Goal: Task Accomplishment & Management: Manage account settings

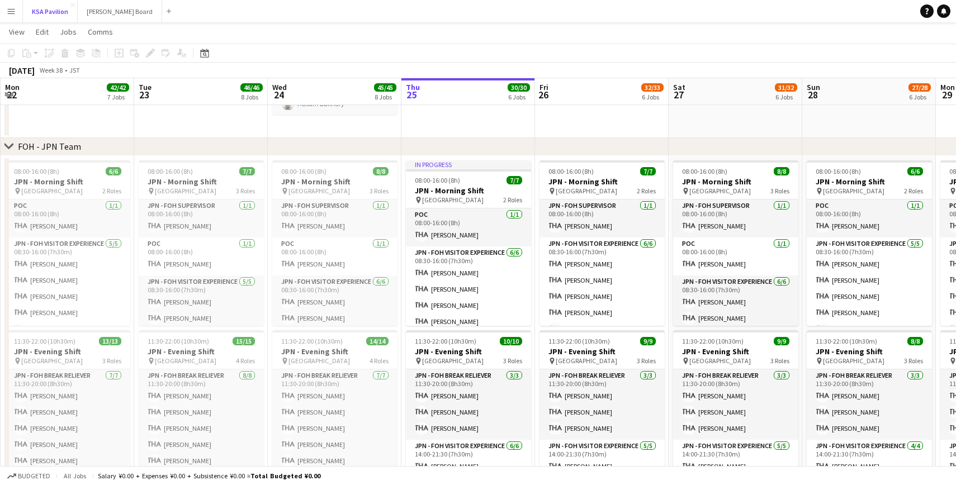
scroll to position [558, 0]
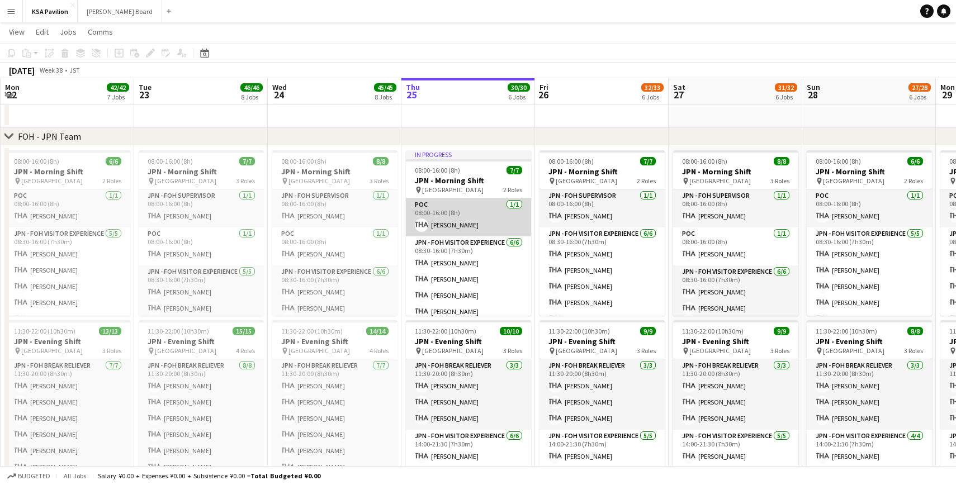
click at [455, 224] on app-card-role "POC [DATE] 08:00-16:00 (8h) [PERSON_NAME]" at bounding box center [468, 217] width 125 height 38
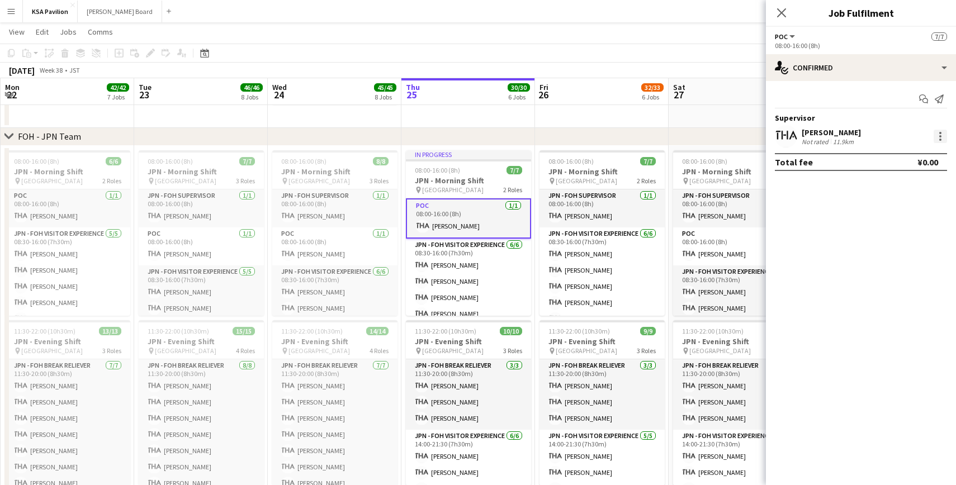
click at [938, 143] on div at bounding box center [940, 136] width 13 height 13
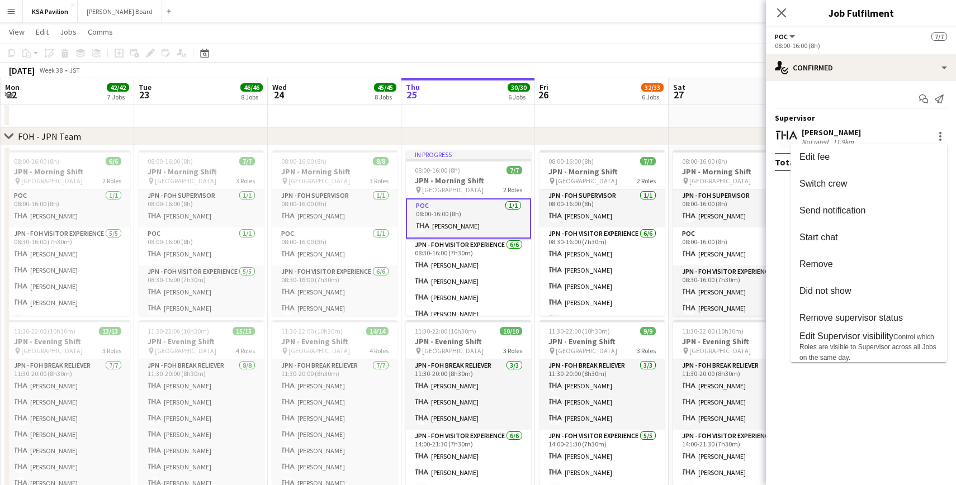
click at [588, 215] on div at bounding box center [478, 242] width 956 height 485
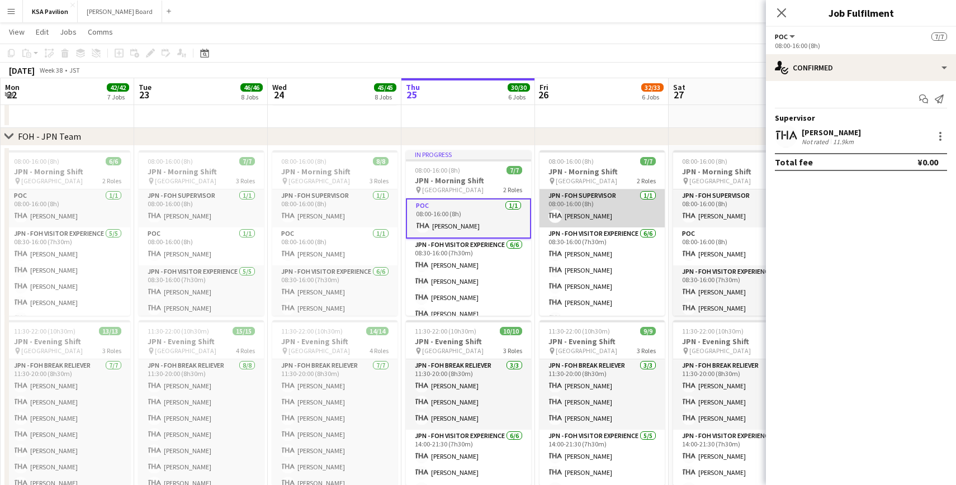
click at [588, 214] on app-card-role "JPN - FOH Supervisor [DATE] 08:00-16:00 (8h) [PERSON_NAME]" at bounding box center [601, 209] width 125 height 38
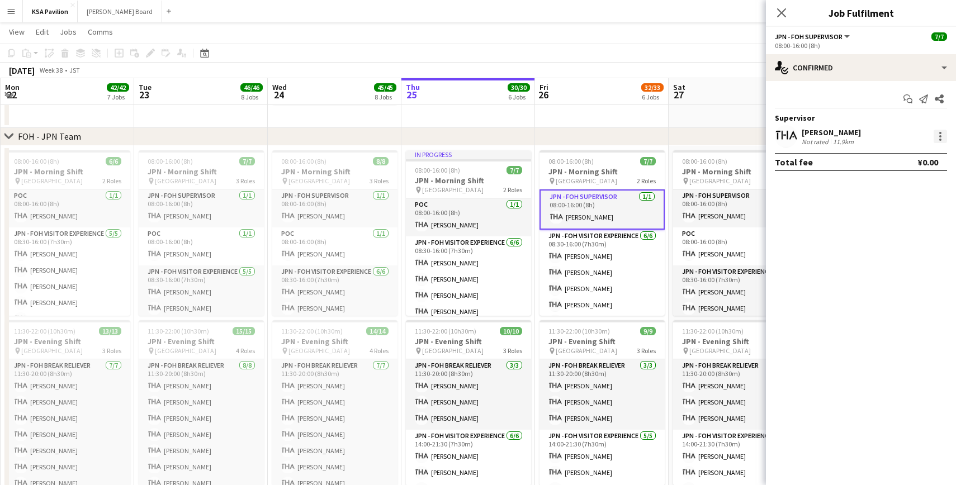
click at [939, 138] on div at bounding box center [940, 136] width 13 height 13
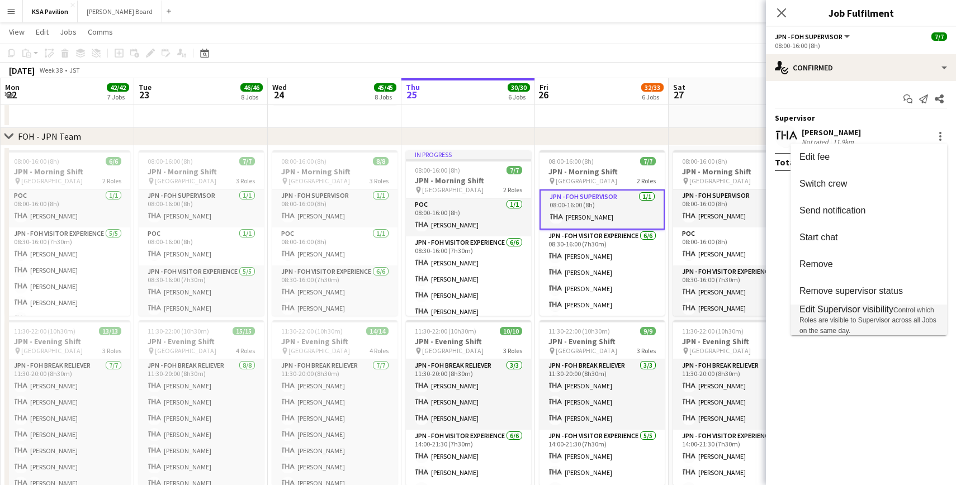
click at [846, 316] on span "Edit Supervisor visibility Control which Roles are visible to Supervisor across…" at bounding box center [868, 320] width 139 height 31
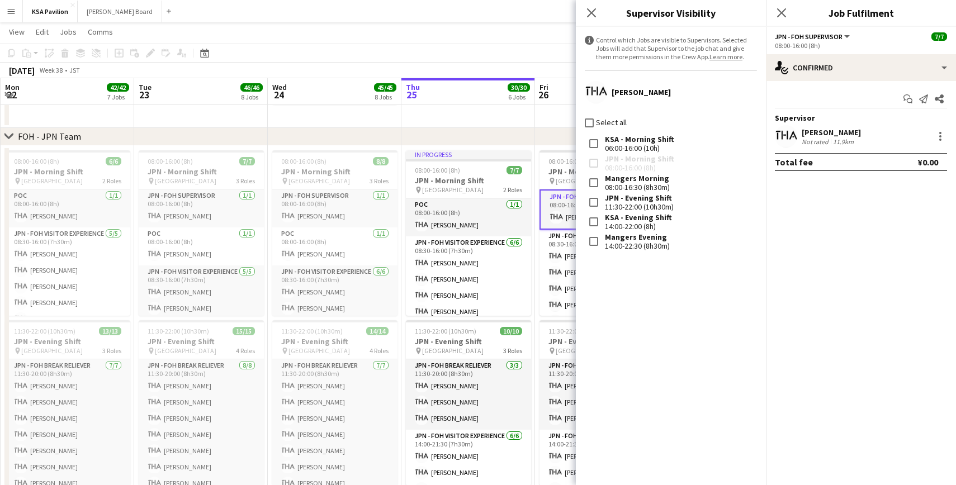
click at [476, 42] on app-page-menu "View Day view expanded Day view collapsed Month view Date picker Jump to [DATE]…" at bounding box center [478, 32] width 956 height 21
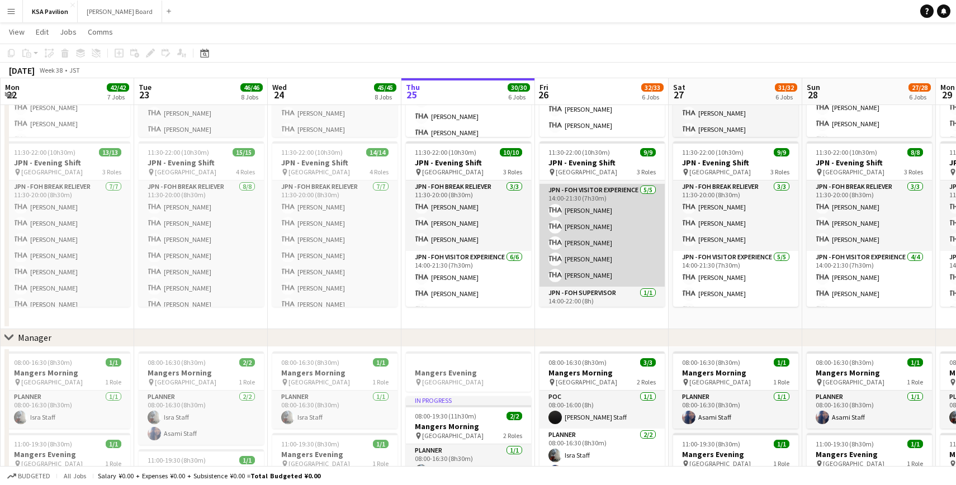
scroll to position [85, 0]
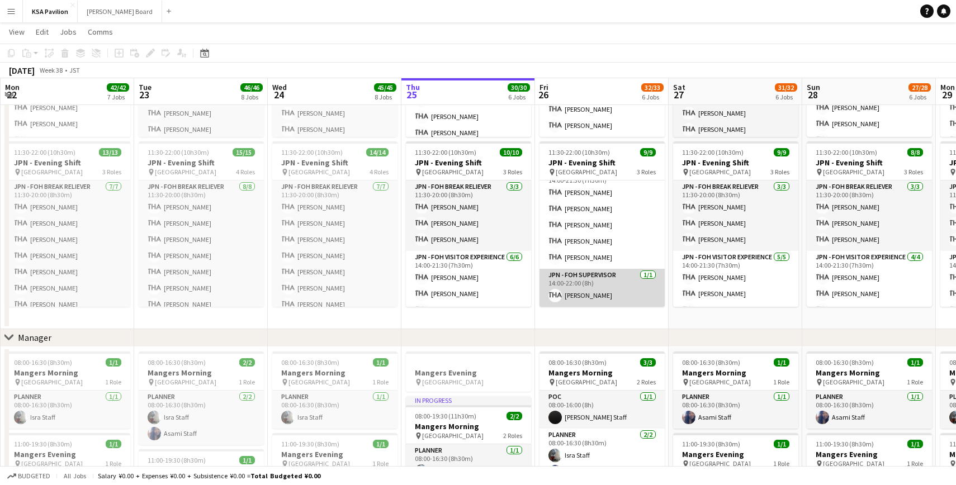
click at [596, 288] on app-card-role "JPN - FOH Supervisor [DATE] 14:00-22:00 (8h) [PERSON_NAME]" at bounding box center [601, 288] width 125 height 38
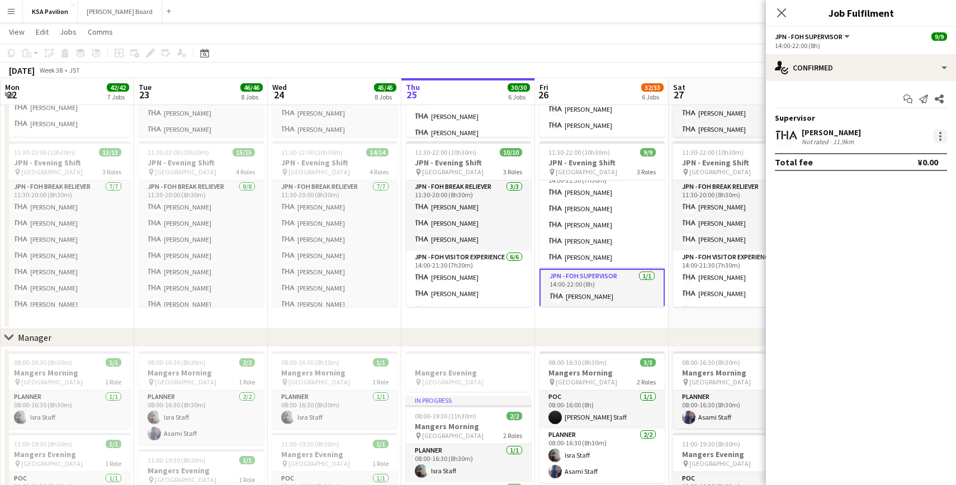
click at [939, 135] on div at bounding box center [940, 136] width 13 height 13
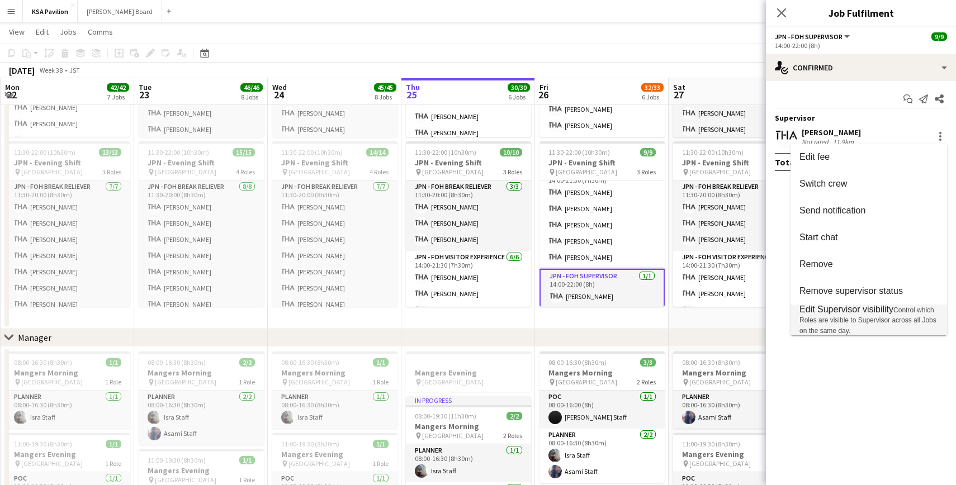
click at [834, 311] on span "Edit Supervisor visibility" at bounding box center [846, 310] width 94 height 10
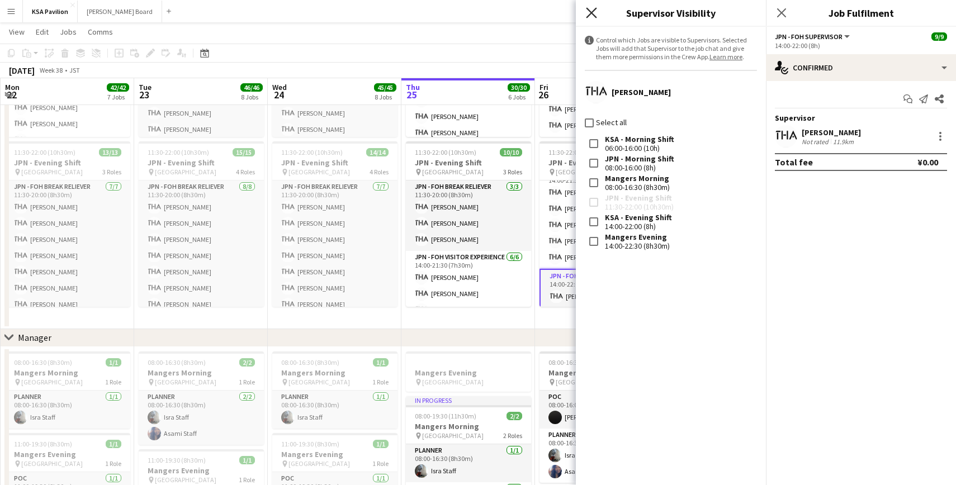
click at [588, 13] on icon "Close pop-in" at bounding box center [591, 12] width 11 height 11
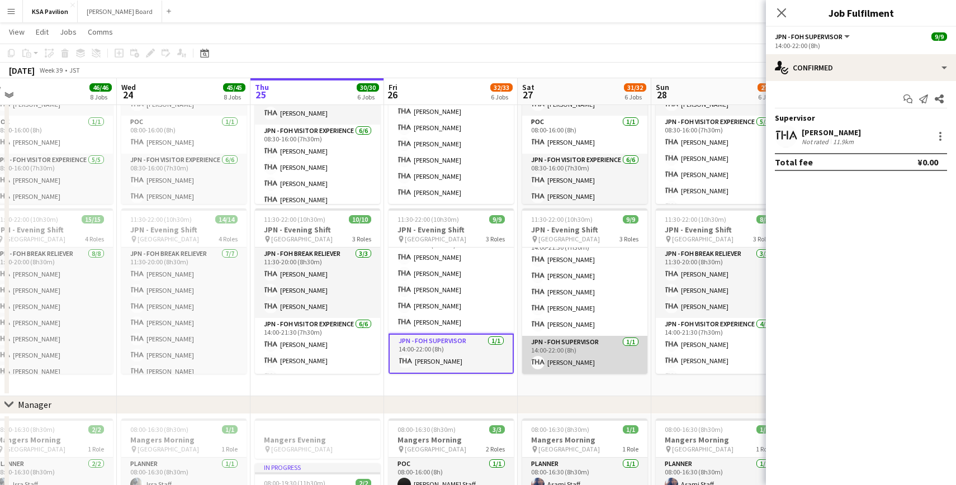
click at [575, 365] on app-card-role "JPN - FOH Supervisor [DATE] 14:00-22:00 (8h) [PERSON_NAME]" at bounding box center [584, 355] width 125 height 38
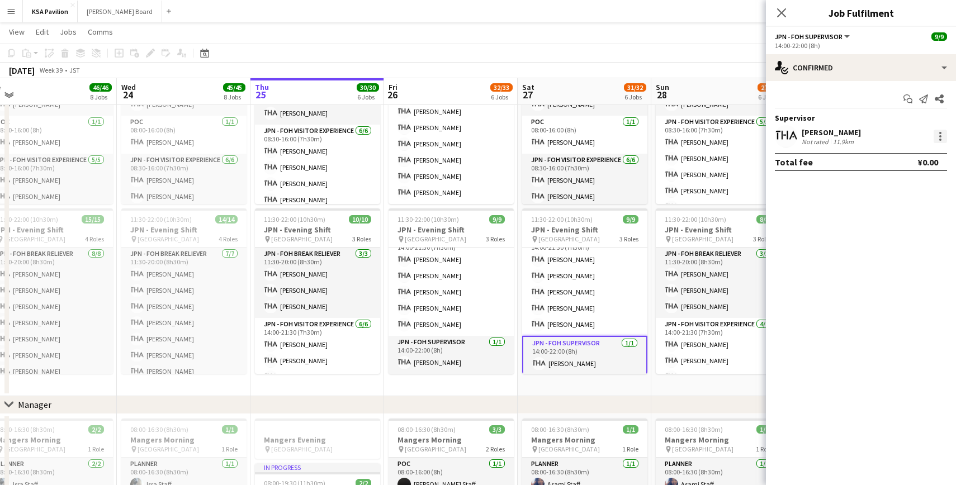
click at [938, 136] on div at bounding box center [940, 136] width 13 height 13
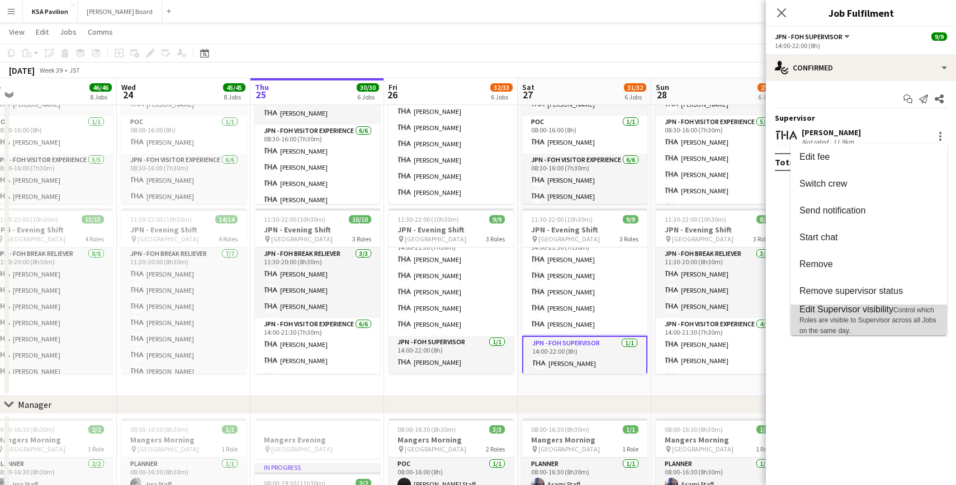
click at [827, 314] on span "Edit Supervisor visibility" at bounding box center [846, 310] width 94 height 10
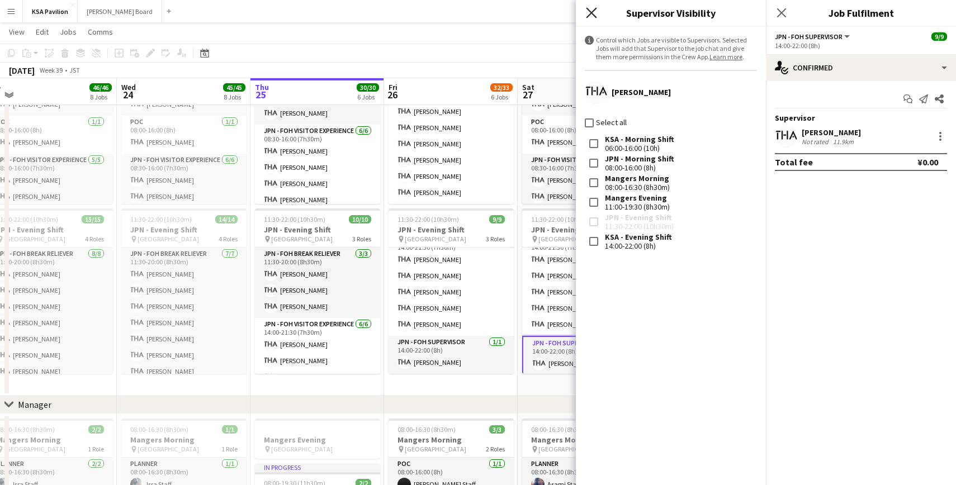
click at [590, 16] on icon "Close pop-in" at bounding box center [591, 12] width 11 height 11
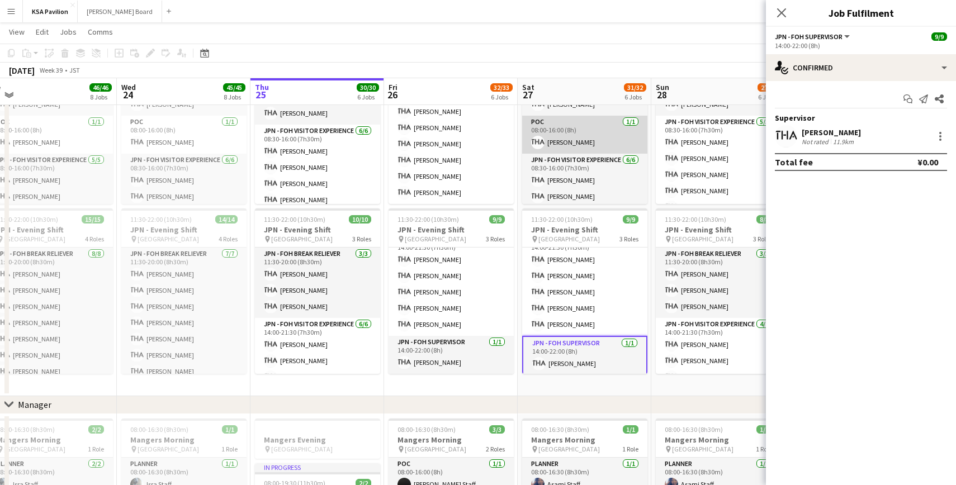
click at [576, 138] on app-card-role "POC [DATE] 08:00-16:00 (8h) [PERSON_NAME]" at bounding box center [584, 135] width 125 height 38
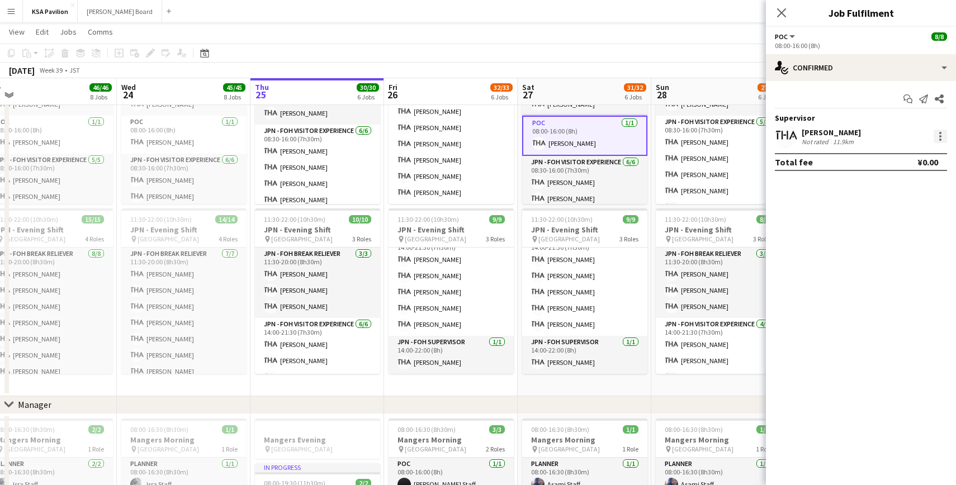
click at [940, 140] on div at bounding box center [940, 140] width 2 height 2
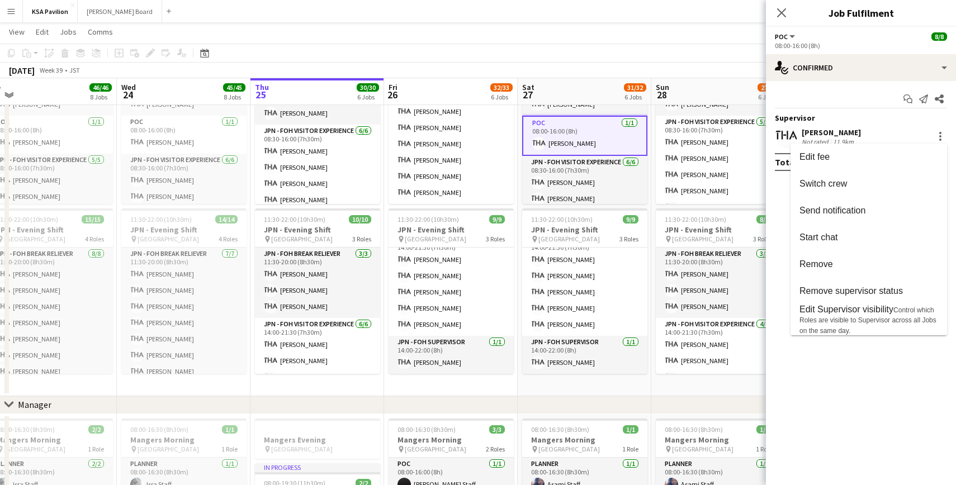
click at [611, 39] on div at bounding box center [478, 242] width 956 height 485
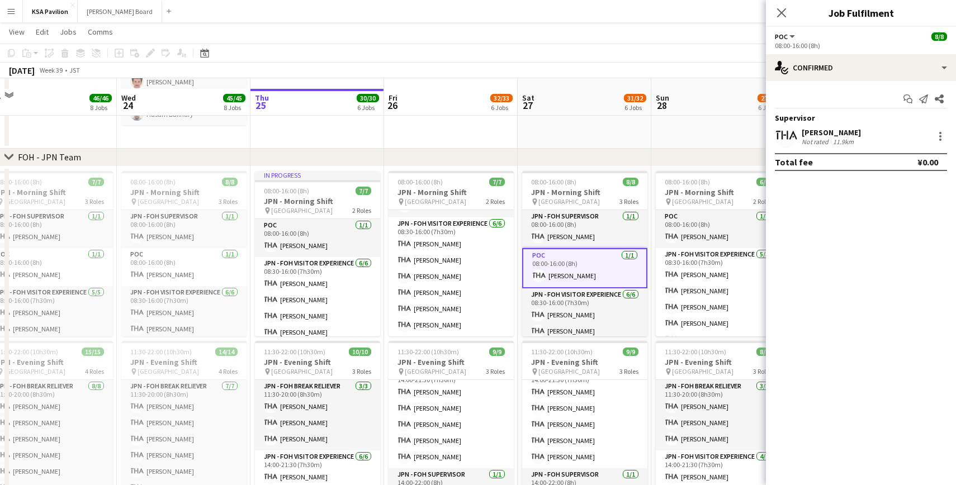
scroll to position [536, 0]
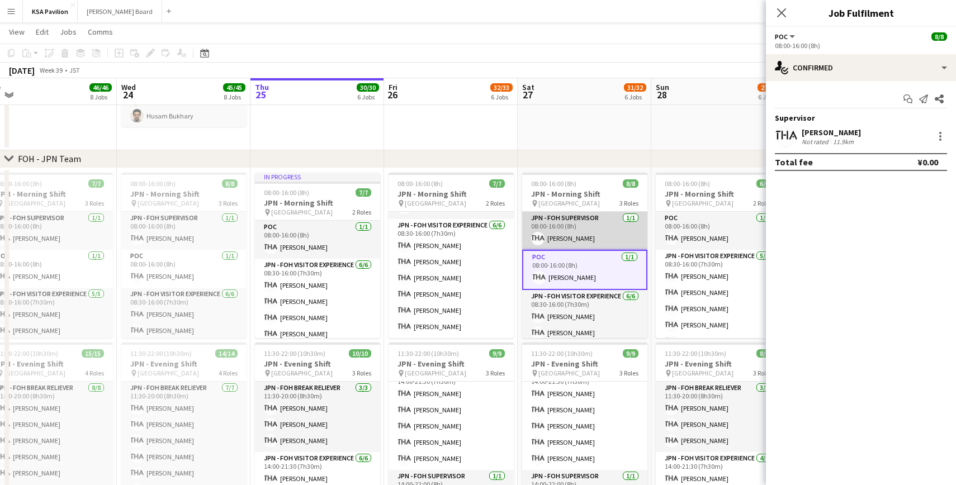
click at [562, 243] on app-card-role "JPN - FOH Supervisor [DATE] 08:00-16:00 (8h) [PERSON_NAME]" at bounding box center [584, 231] width 125 height 38
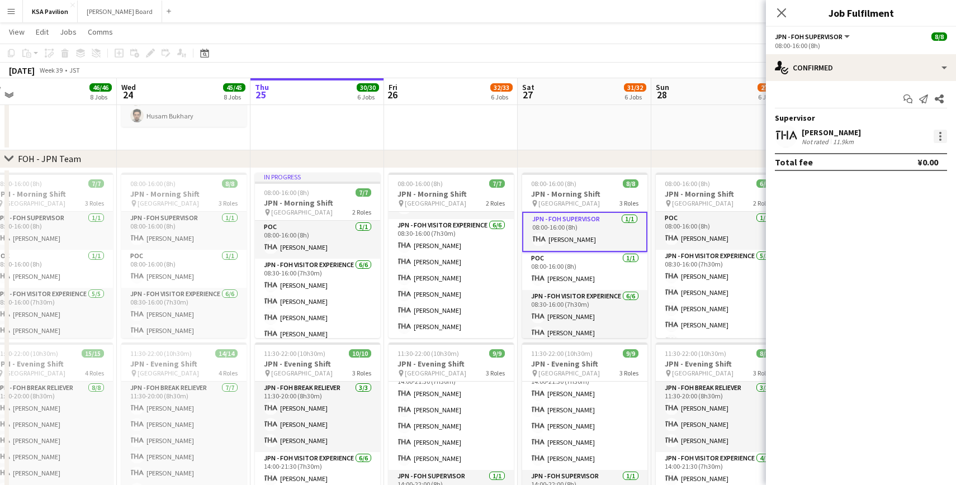
click at [943, 136] on div at bounding box center [940, 136] width 13 height 13
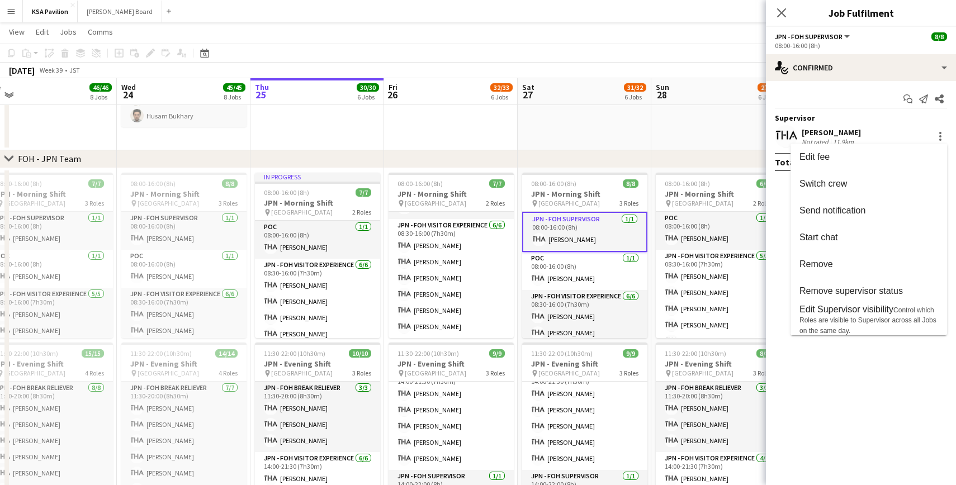
click at [685, 138] on div at bounding box center [478, 242] width 956 height 485
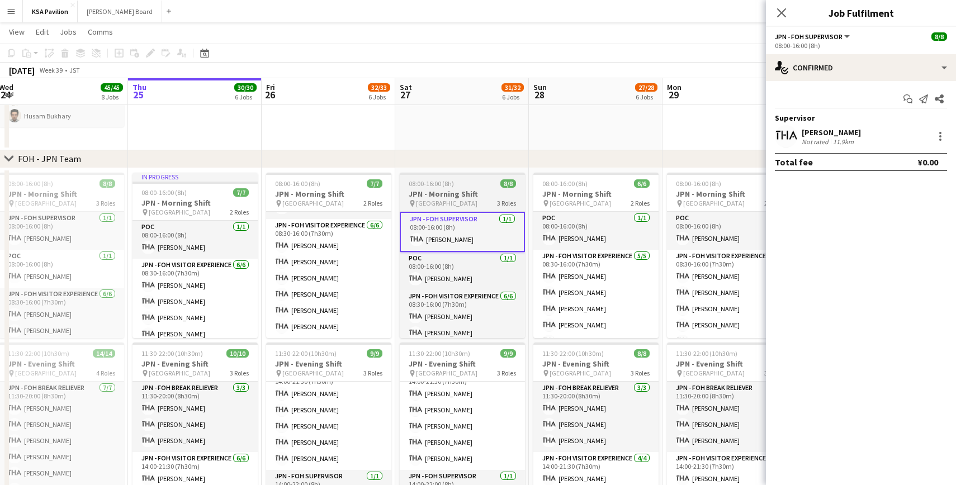
scroll to position [0, 454]
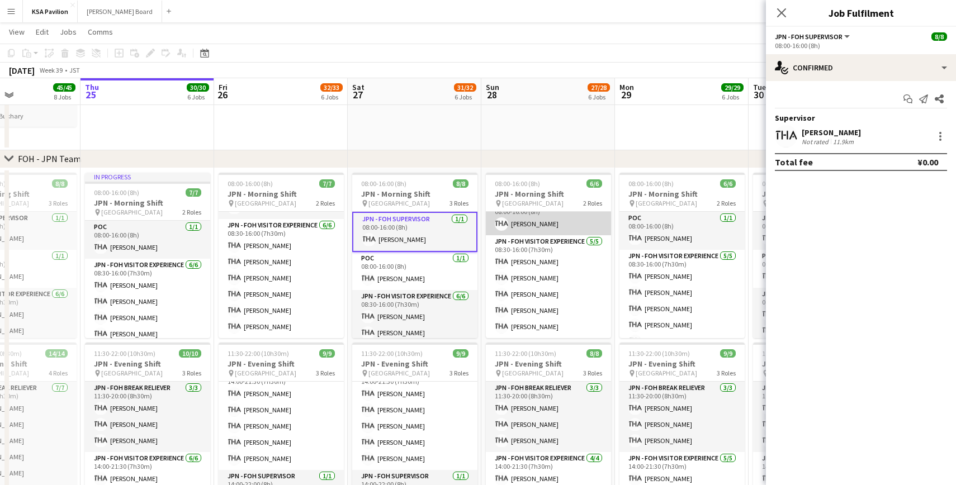
click at [528, 216] on app-card-role "POC [DATE] 08:00-16:00 (8h) [PERSON_NAME]" at bounding box center [548, 216] width 125 height 38
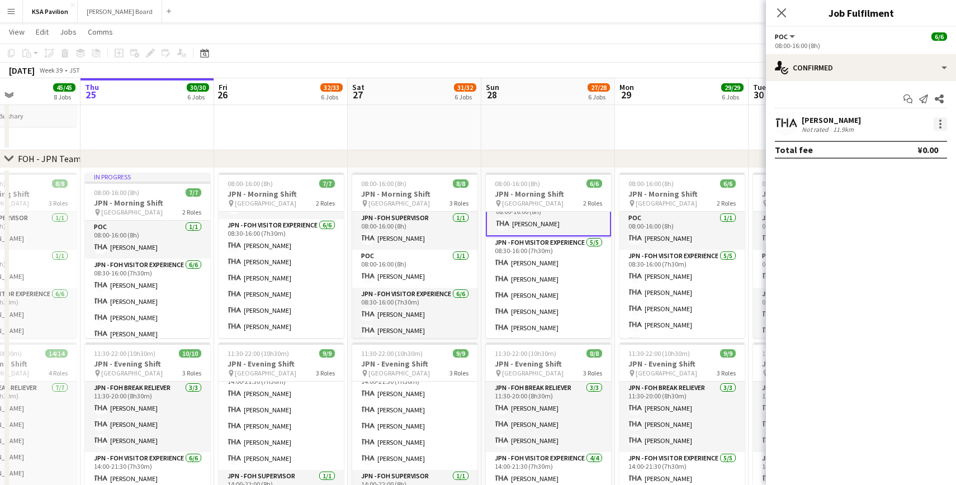
click at [941, 121] on div at bounding box center [940, 123] width 13 height 13
click at [908, 276] on span "Set as supervisor" at bounding box center [903, 279] width 69 height 10
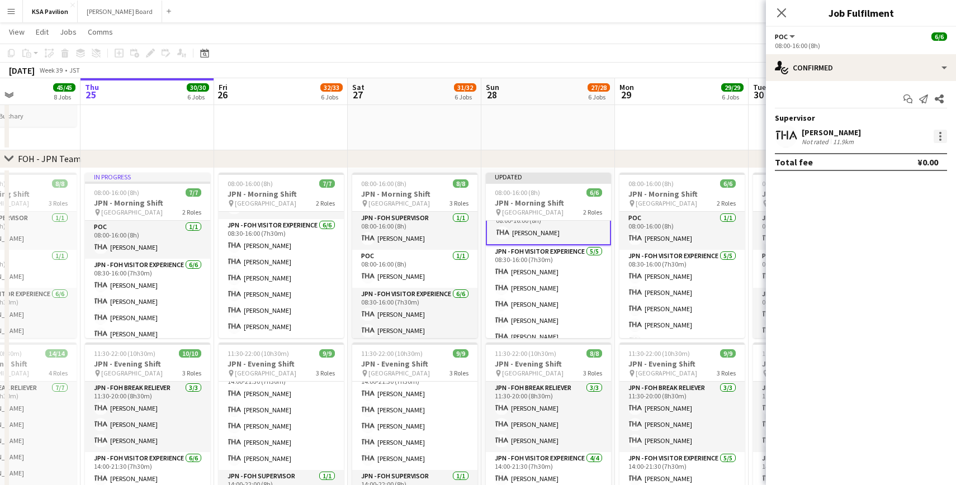
click at [936, 141] on div at bounding box center [940, 136] width 13 height 13
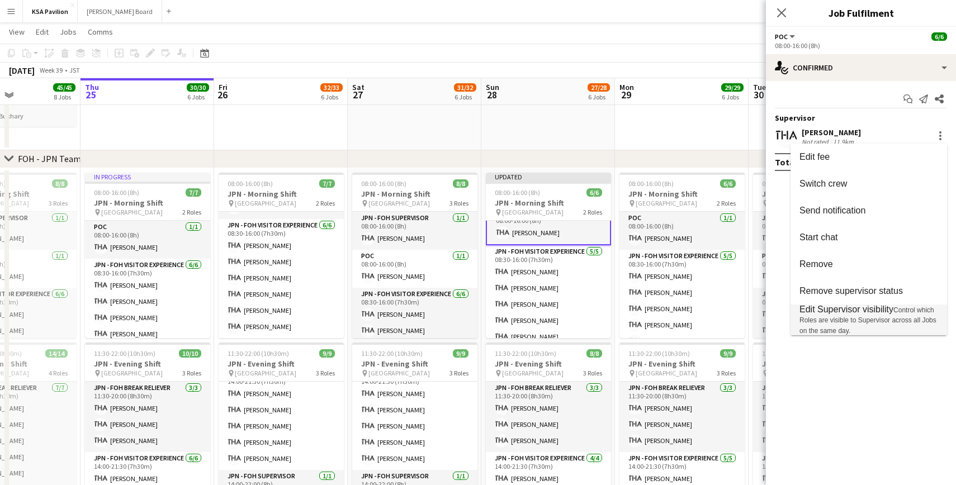
click at [868, 307] on span "Edit Supervisor visibility" at bounding box center [846, 310] width 94 height 10
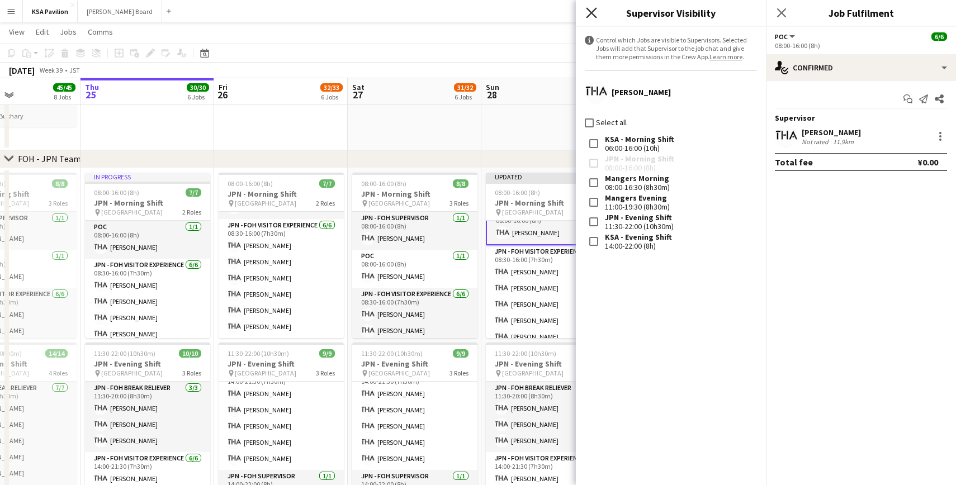
click at [592, 17] on icon "Close pop-in" at bounding box center [591, 12] width 11 height 11
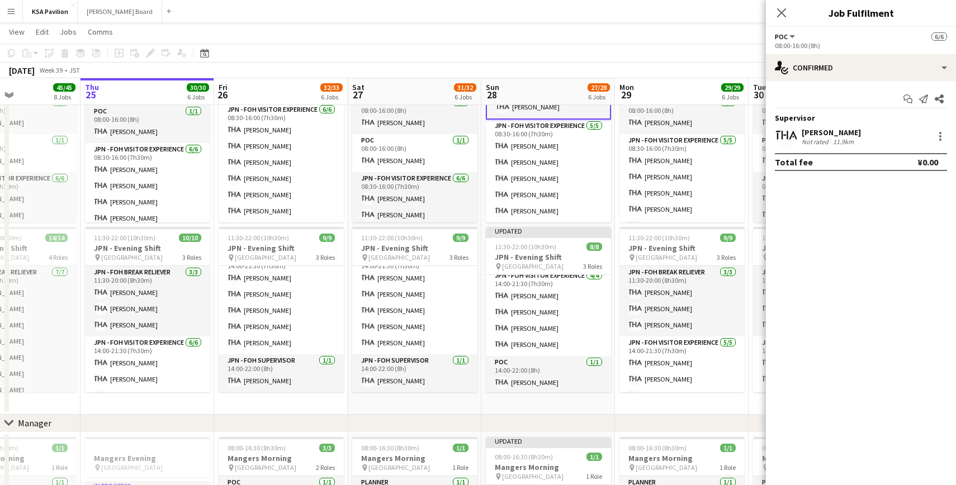
scroll to position [78, 0]
click at [530, 381] on app-card-role "POC [DATE] 14:00-22:00 (8h) [PERSON_NAME]" at bounding box center [548, 373] width 125 height 38
click at [937, 138] on div at bounding box center [940, 136] width 13 height 13
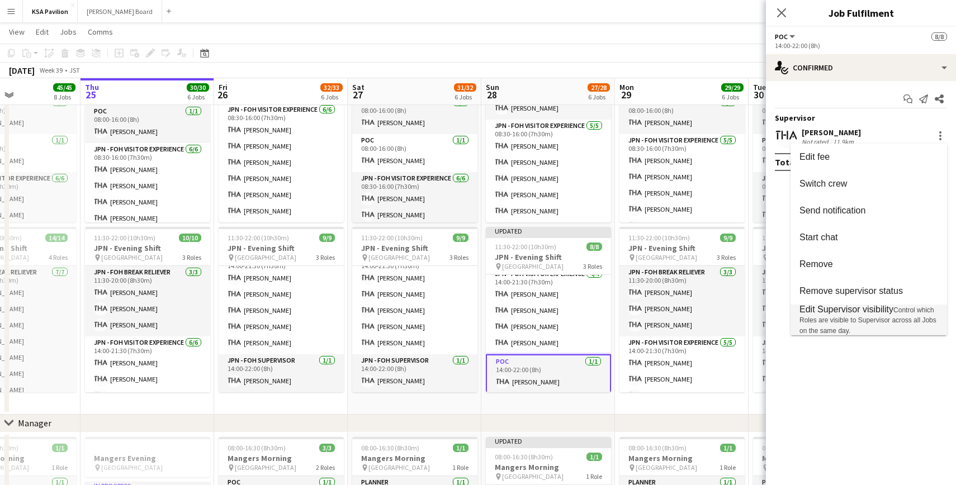
click at [846, 317] on span "Control which Roles are visible to Supervisor across all Jobs on the same day." at bounding box center [867, 320] width 137 height 29
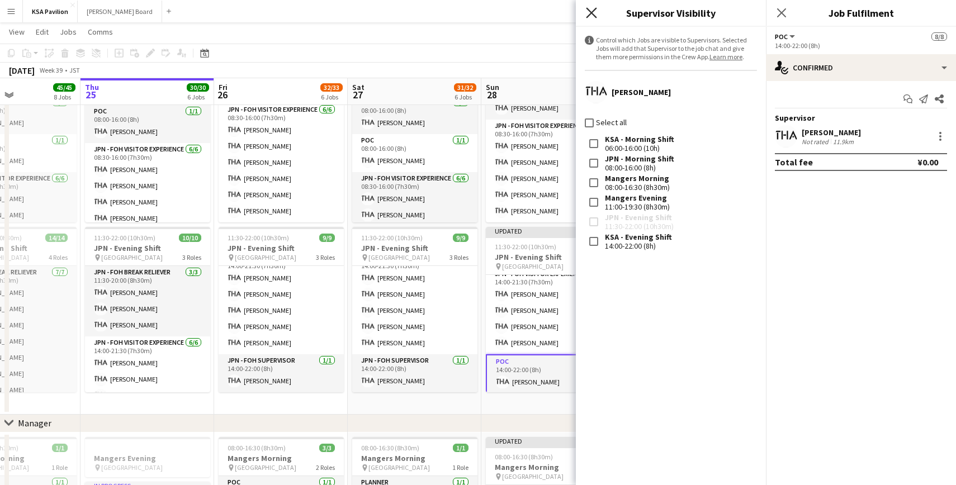
click at [591, 14] on icon "Close pop-in" at bounding box center [591, 12] width 11 height 11
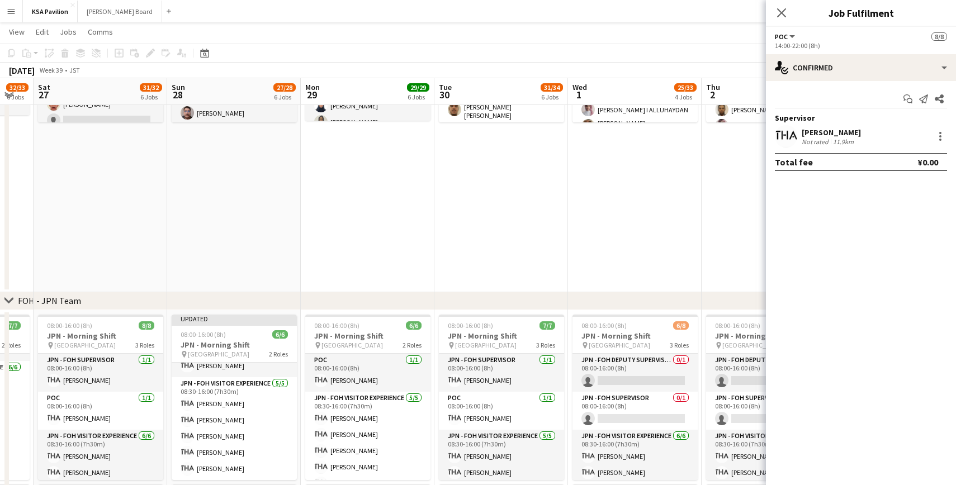
scroll to position [395, 0]
click at [366, 377] on app-card-role "POC [DATE] 08:00-16:00 (8h) [PERSON_NAME]" at bounding box center [367, 372] width 125 height 38
click at [943, 134] on div at bounding box center [940, 136] width 13 height 13
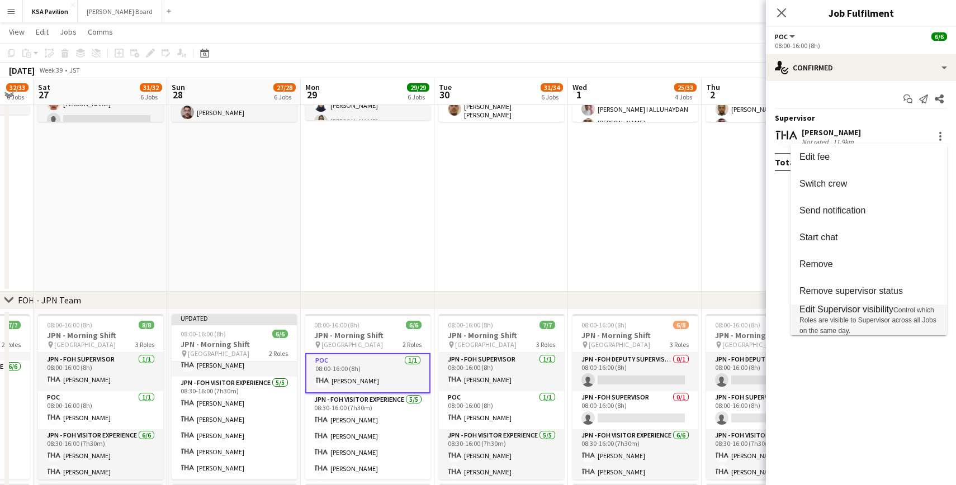
click at [840, 309] on span "Edit Supervisor visibility" at bounding box center [846, 310] width 94 height 10
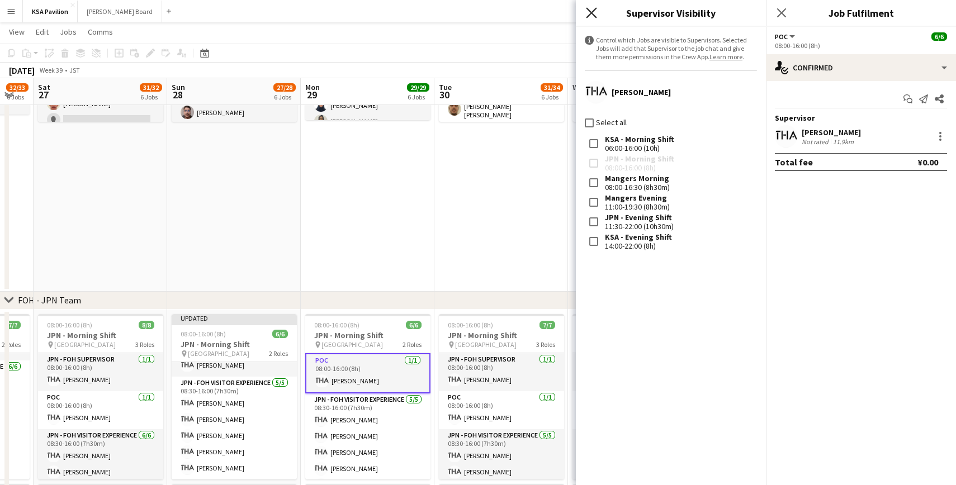
click at [594, 13] on icon "Close pop-in" at bounding box center [591, 12] width 11 height 11
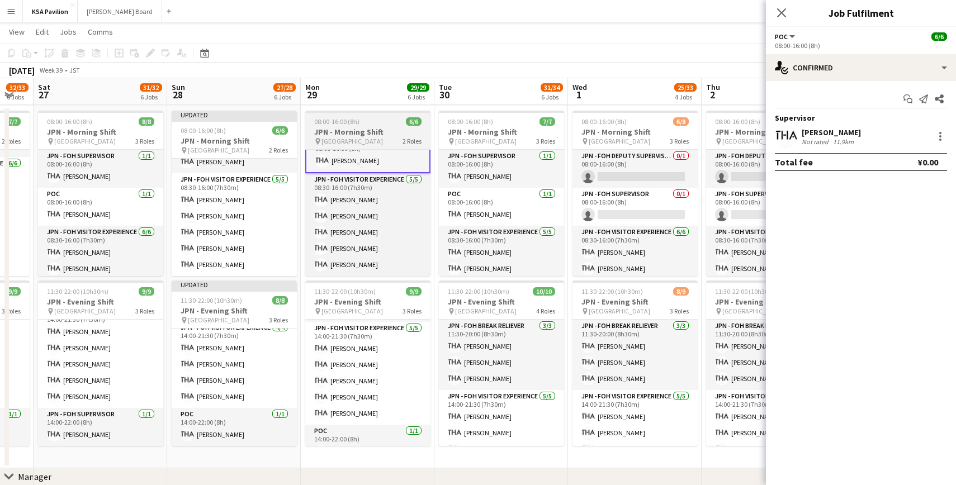
scroll to position [85, 0]
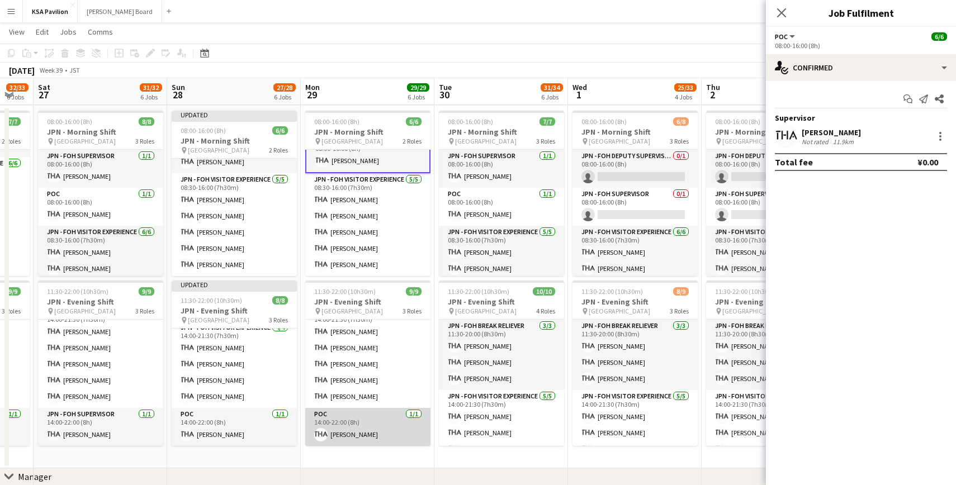
click at [359, 428] on app-card-role "POC [DATE] 14:00-22:00 (8h) [PERSON_NAME]" at bounding box center [367, 427] width 125 height 38
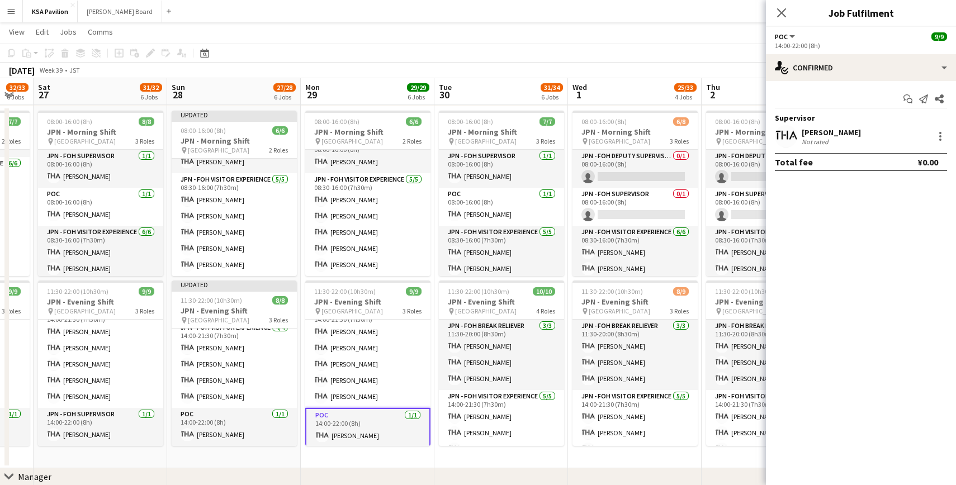
scroll to position [15, 0]
click at [945, 135] on div at bounding box center [940, 136] width 13 height 13
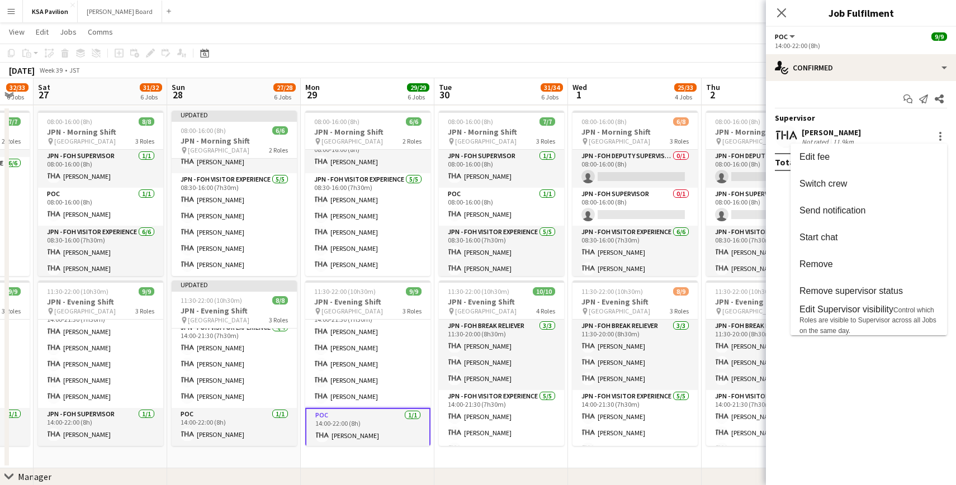
click at [491, 358] on div at bounding box center [478, 242] width 956 height 485
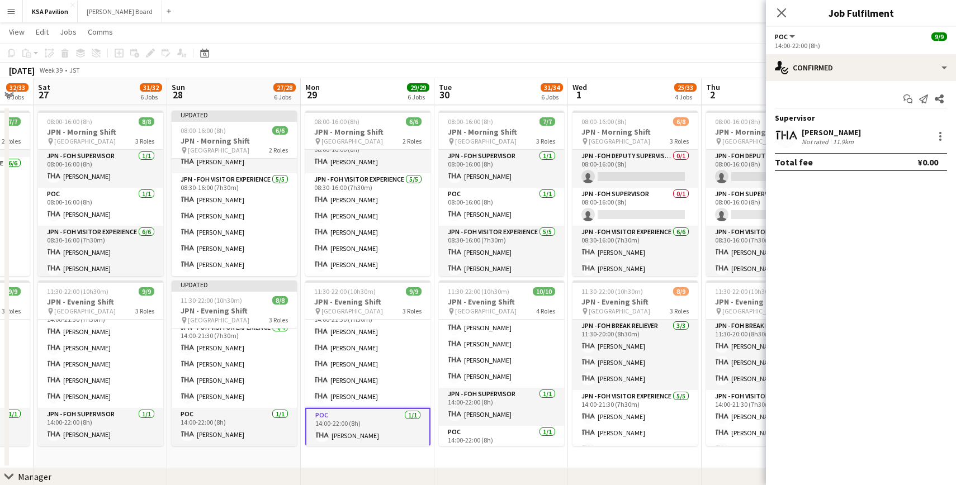
scroll to position [123, 0]
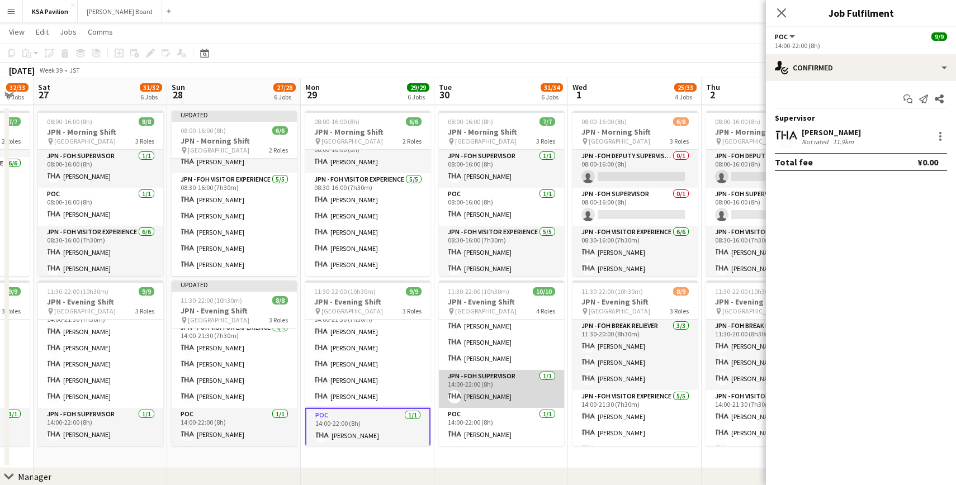
click at [480, 395] on app-card-role "JPN - FOH Supervisor [DATE] 14:00-22:00 (8h) [PERSON_NAME]" at bounding box center [501, 389] width 125 height 38
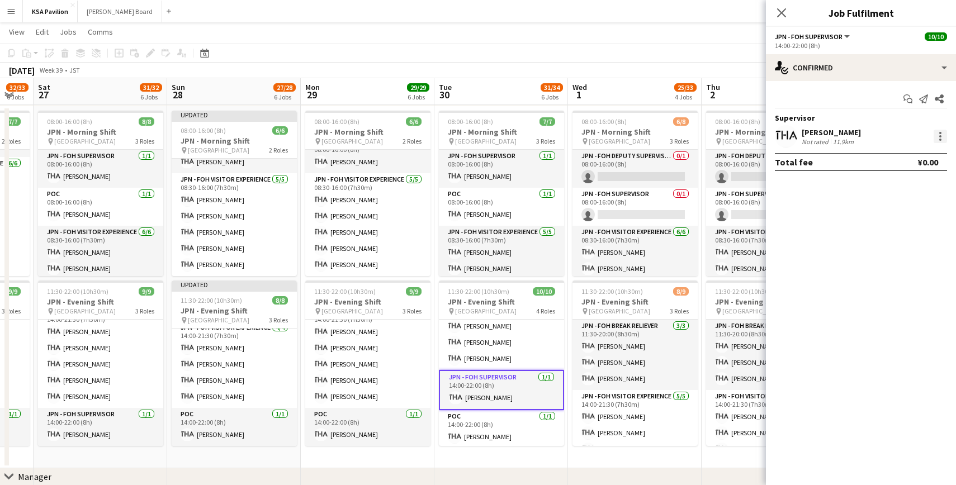
click at [938, 134] on div at bounding box center [940, 136] width 13 height 13
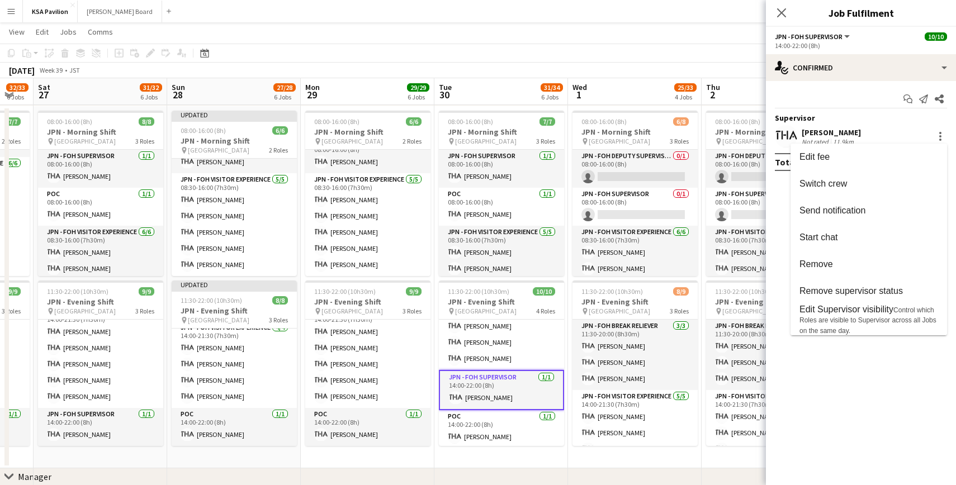
click at [490, 437] on div at bounding box center [478, 242] width 956 height 485
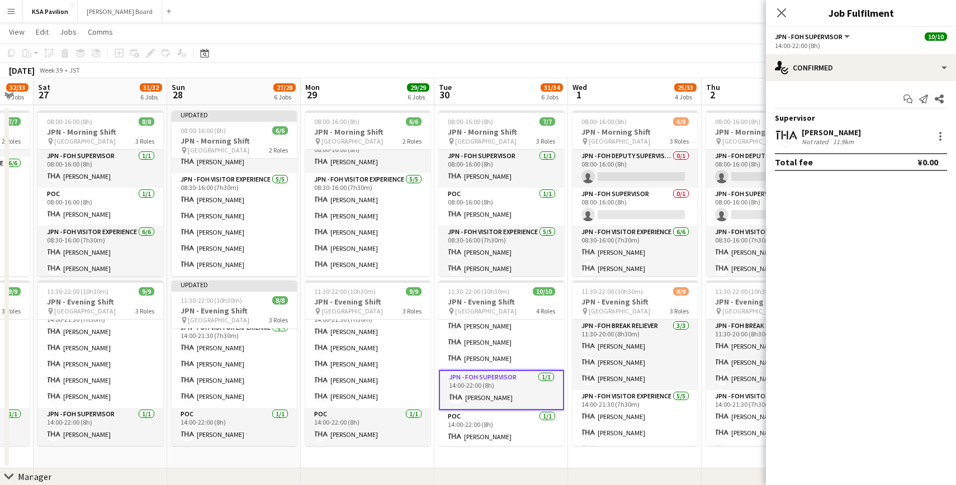
click at [490, 437] on app-card-role "POC [DATE] 14:00-22:00 (8h) [PERSON_NAME]" at bounding box center [501, 429] width 125 height 38
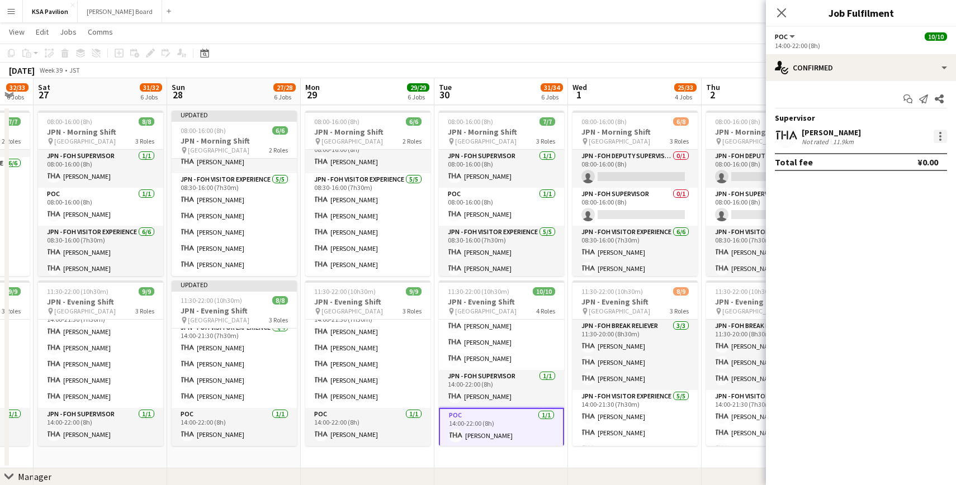
click at [943, 130] on div at bounding box center [940, 136] width 13 height 13
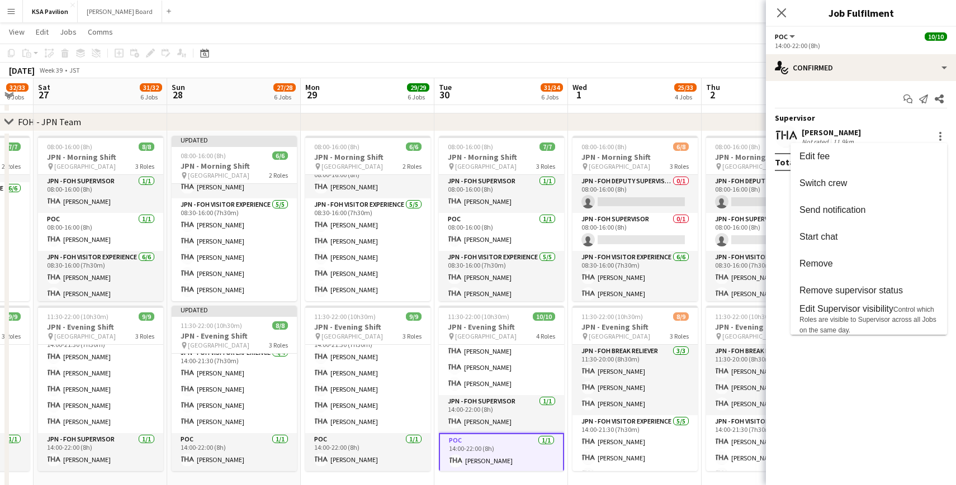
scroll to position [570, 0]
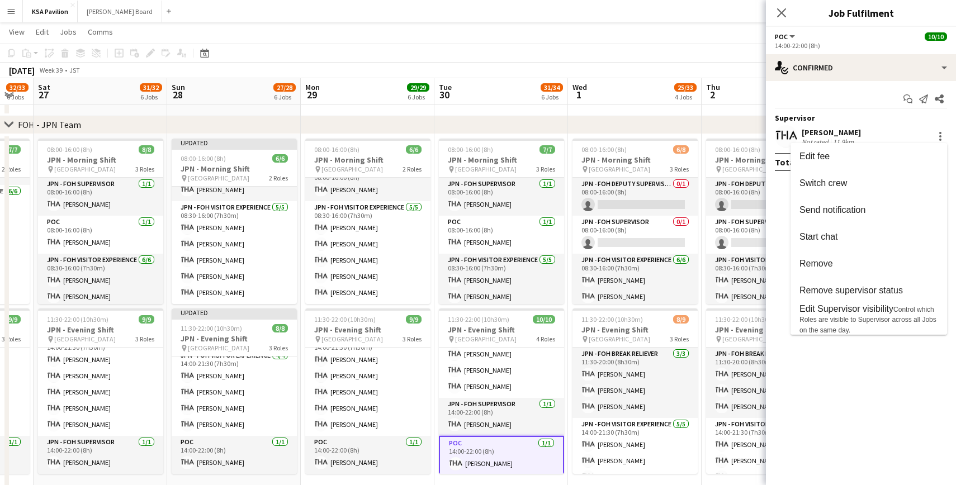
click at [499, 207] on div at bounding box center [478, 242] width 956 height 485
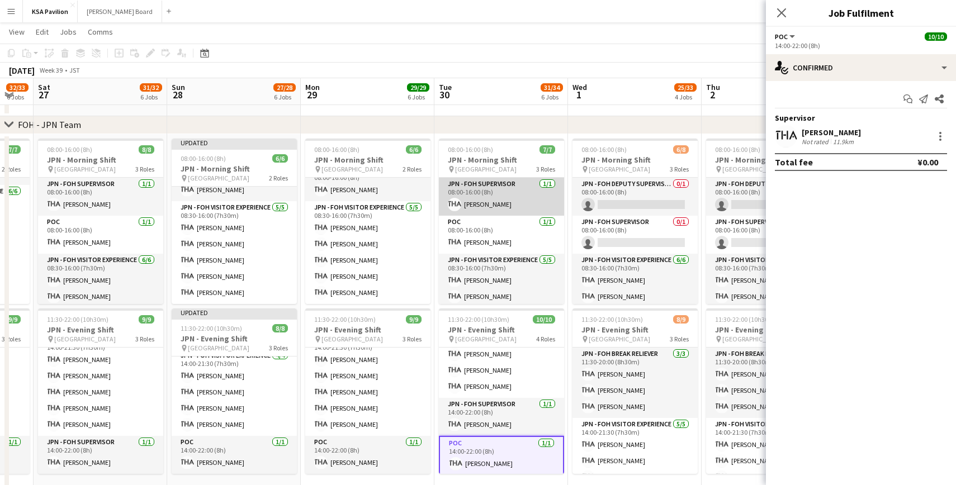
click at [489, 203] on app-card-role "JPN - FOH Supervisor [DATE] 08:00-16:00 (8h) [PERSON_NAME]" at bounding box center [501, 197] width 125 height 38
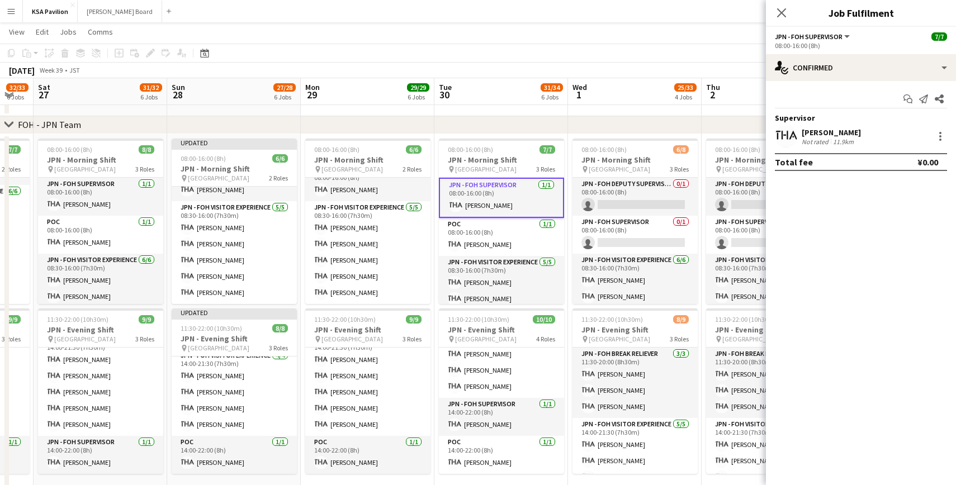
click at [933, 134] on div at bounding box center [939, 136] width 16 height 13
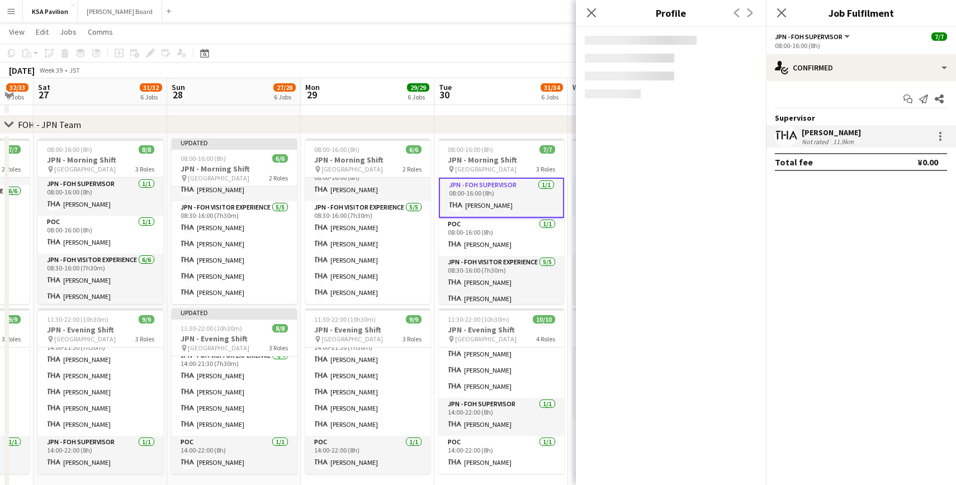
click at [948, 135] on div "[PERSON_NAME] Not rated 11.9km" at bounding box center [861, 136] width 190 height 22
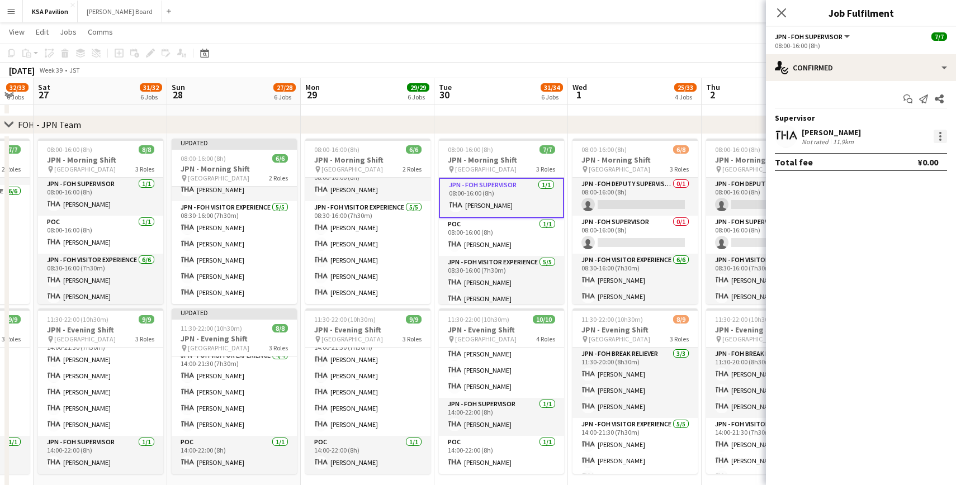
click at [941, 135] on div at bounding box center [940, 136] width 13 height 13
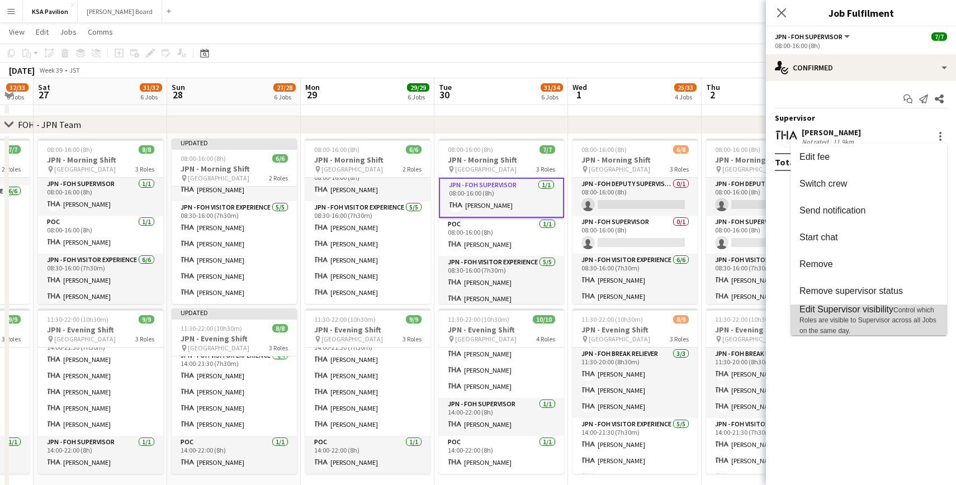
click at [885, 314] on span "Edit Supervisor visibility" at bounding box center [846, 310] width 94 height 10
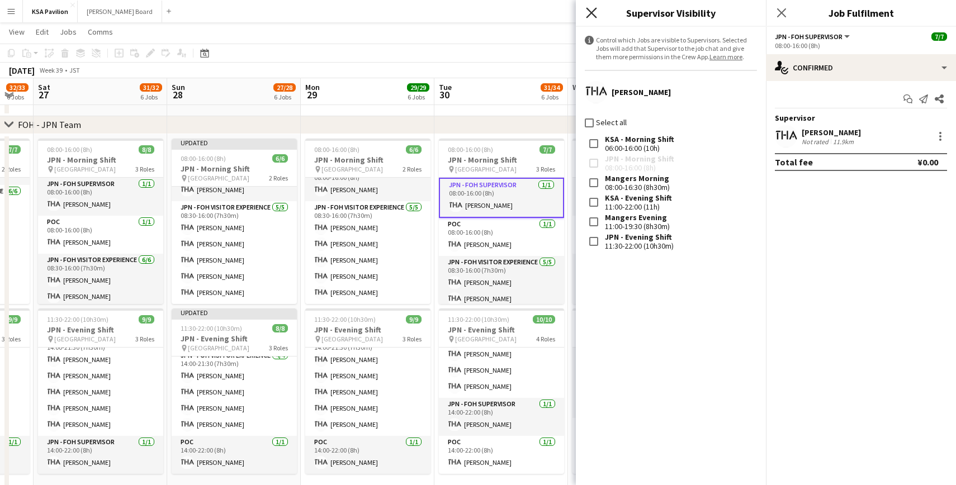
click at [594, 8] on icon "Close pop-in" at bounding box center [591, 12] width 11 height 11
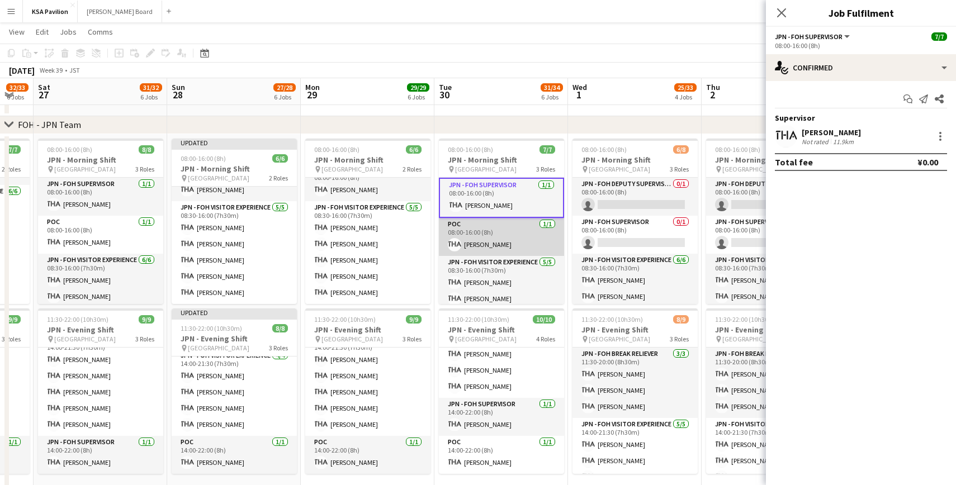
click at [492, 242] on app-card-role "POC [DATE] 08:00-16:00 (8h) [PERSON_NAME]" at bounding box center [501, 237] width 125 height 38
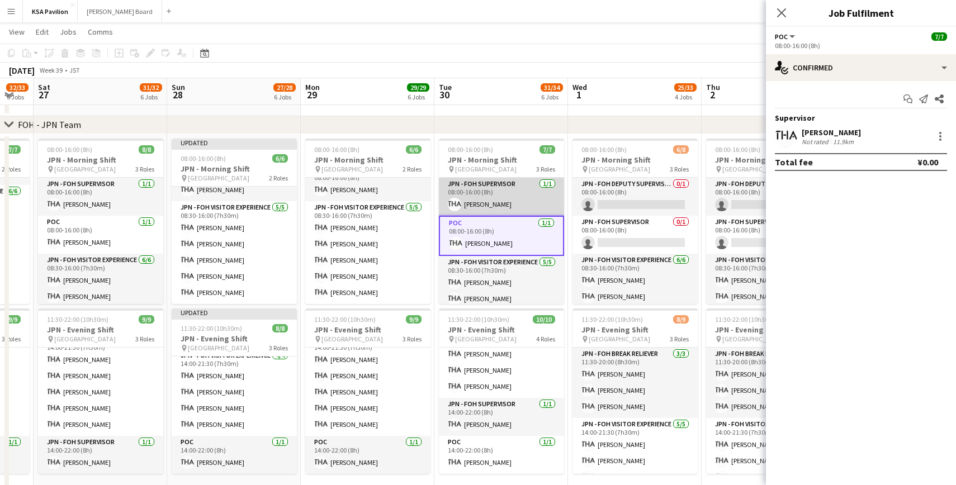
click at [485, 203] on app-card-role "JPN - FOH Supervisor [DATE] 08:00-16:00 (8h) [PERSON_NAME]" at bounding box center [501, 197] width 125 height 38
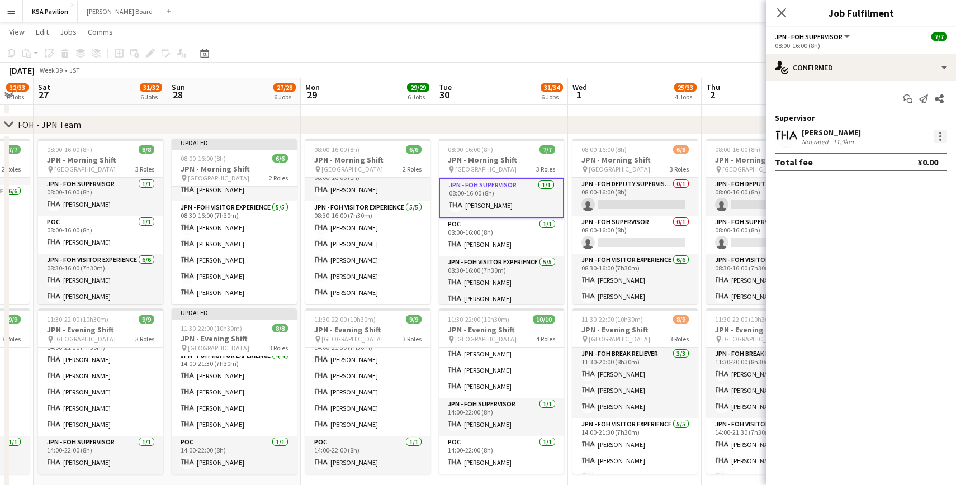
click at [943, 139] on div at bounding box center [940, 136] width 13 height 13
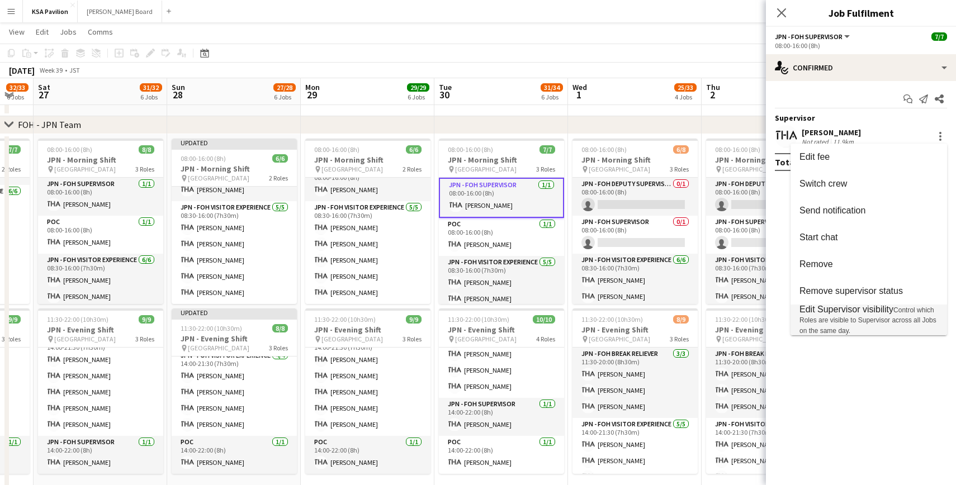
click at [825, 318] on span "Control which Roles are visible to Supervisor across all Jobs on the same day." at bounding box center [867, 320] width 137 height 29
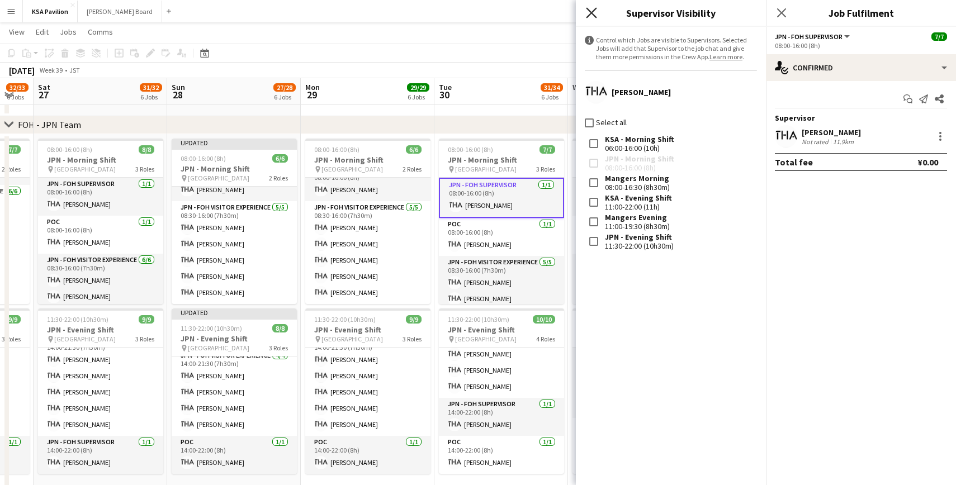
click at [588, 17] on icon "Close pop-in" at bounding box center [591, 12] width 11 height 11
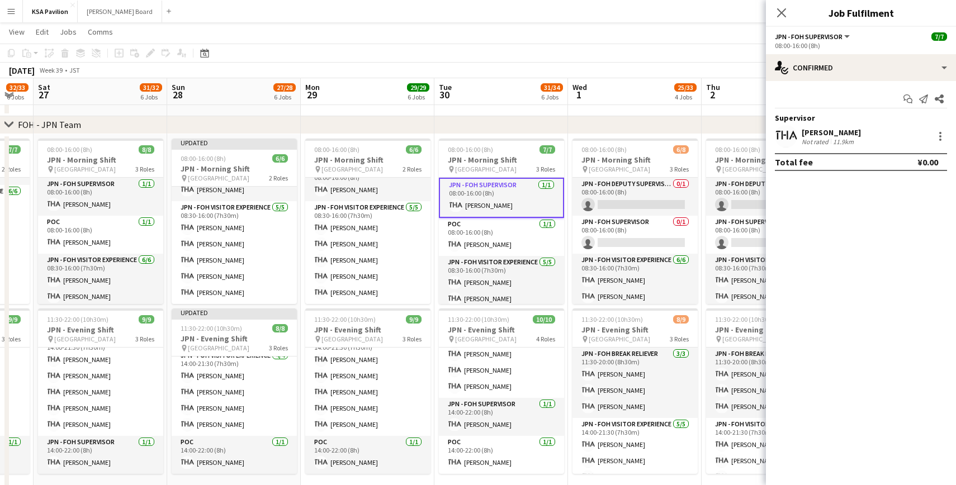
click at [486, 39] on app-page-menu "View Day view expanded Day view collapsed Month view Date picker Jump to [DATE]…" at bounding box center [478, 32] width 956 height 21
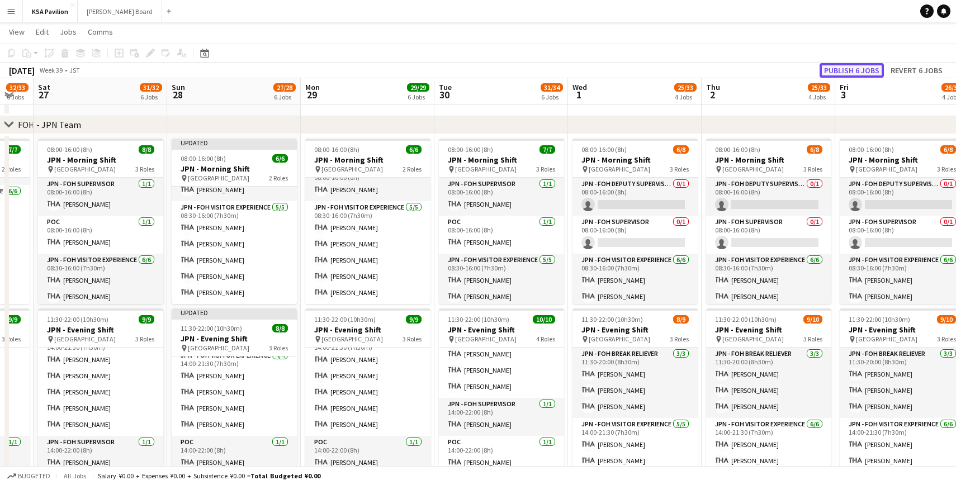
click at [835, 68] on button "Publish 6 jobs" at bounding box center [852, 70] width 64 height 15
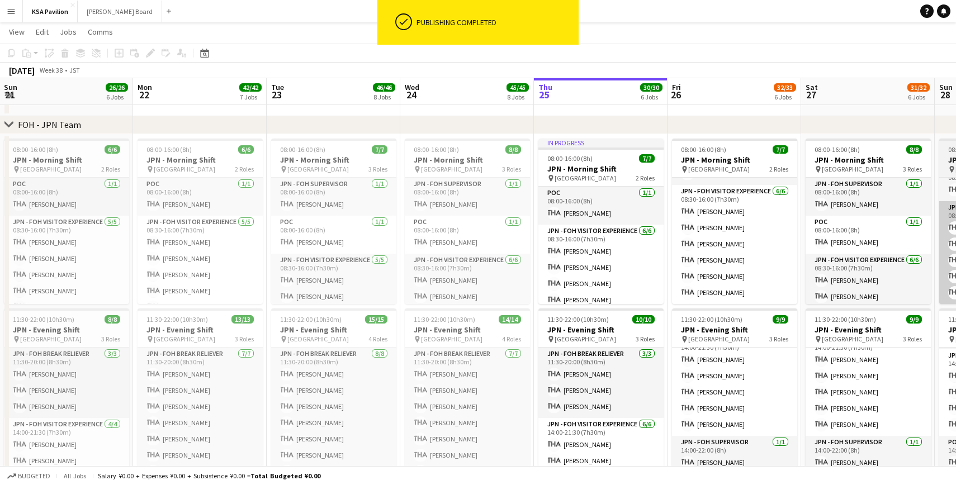
scroll to position [0, 262]
